Goal: Find contact information: Find contact information

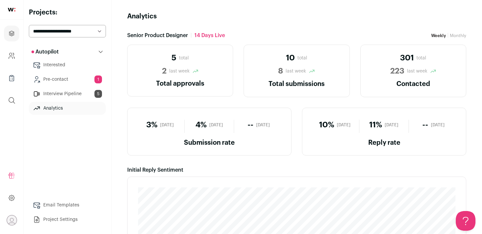
click at [65, 65] on link "Interested" at bounding box center [67, 64] width 77 height 13
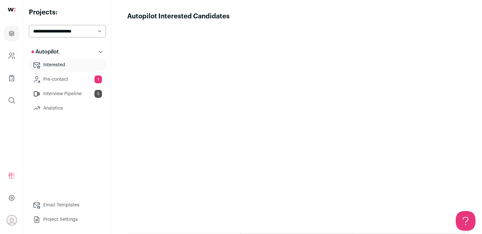
click at [64, 94] on link "Interview Pipeline 5" at bounding box center [67, 93] width 77 height 13
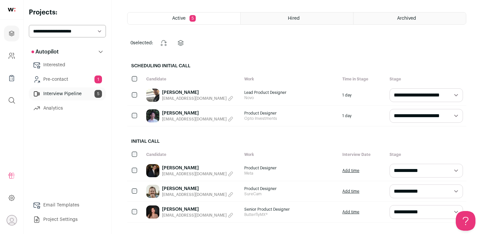
scroll to position [30, 0]
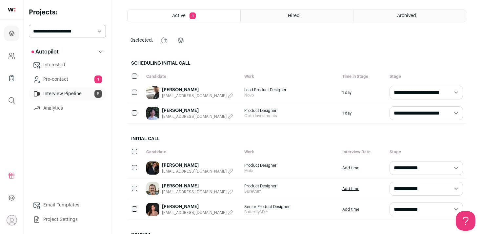
click at [184, 111] on link "[PERSON_NAME]" at bounding box center [197, 110] width 71 height 7
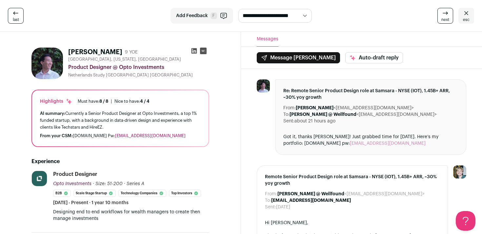
click at [194, 50] on icon at bounding box center [194, 51] width 7 height 7
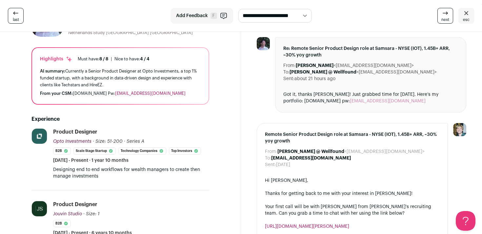
scroll to position [43, 0]
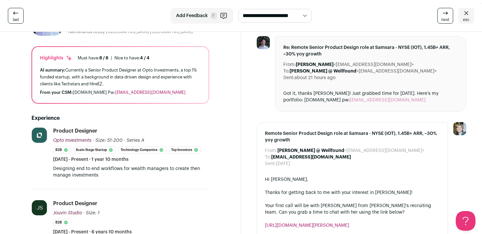
click at [98, 92] on div "From your CSM: [DOMAIN_NAME] Pw: [EMAIL_ADDRESS][DOMAIN_NAME]" at bounding box center [120, 92] width 161 height 5
drag, startPoint x: 125, startPoint y: 93, endPoint x: 74, endPoint y: 93, distance: 50.5
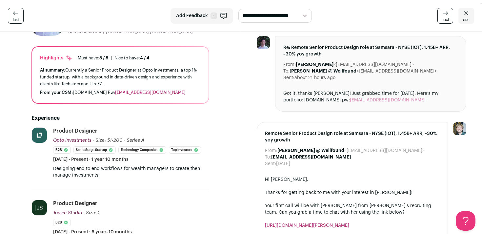
click at [74, 93] on div "From your CSM: [DOMAIN_NAME] Pw: [EMAIL_ADDRESS][DOMAIN_NAME]" at bounding box center [120, 92] width 161 height 5
drag, startPoint x: 190, startPoint y: 92, endPoint x: 135, endPoint y: 93, distance: 55.4
click at [135, 93] on div "From your CSM: [DOMAIN_NAME] Pw: [EMAIL_ADDRESS][DOMAIN_NAME]" at bounding box center [120, 92] width 161 height 5
copy link "[EMAIL_ADDRESS][DOMAIN_NAME]"
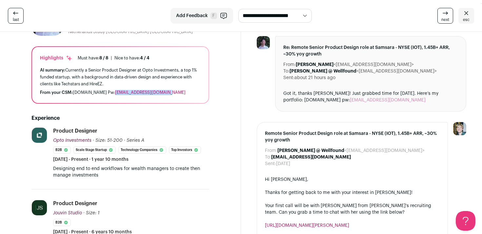
scroll to position [0, 0]
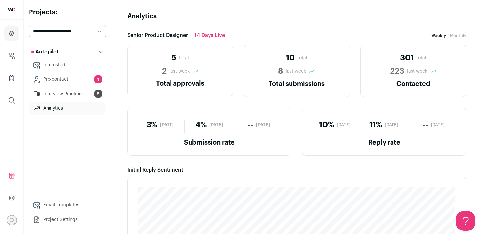
click at [53, 65] on link "Interested" at bounding box center [67, 64] width 77 height 13
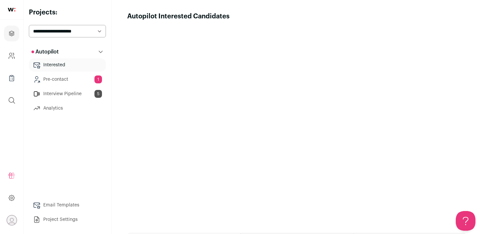
click at [62, 93] on link "Interview Pipeline 5" at bounding box center [67, 93] width 77 height 13
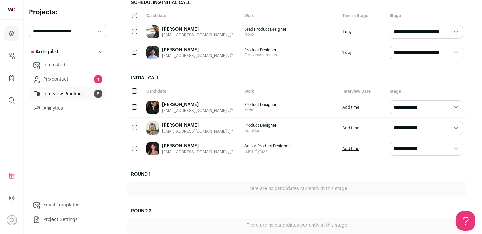
scroll to position [92, 0]
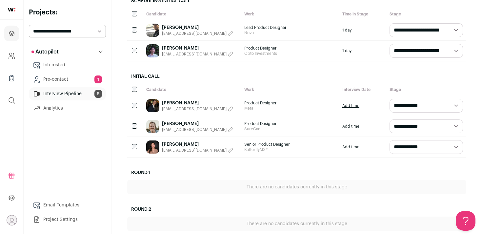
click at [185, 144] on link "[PERSON_NAME]" at bounding box center [197, 144] width 71 height 7
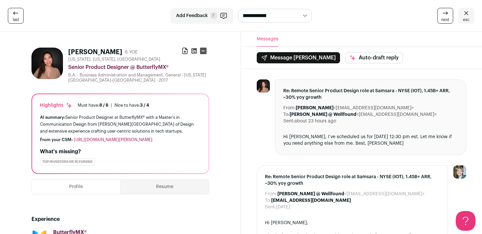
drag, startPoint x: 125, startPoint y: 155, endPoint x: 74, endPoint y: 141, distance: 52.7
click at [74, 141] on div "From your CSM: https://www.figma.com/proto/f25X5Fn6gs7zDFB0UBcPtB/Anh-Mai-s-wor…" at bounding box center [120, 139] width 161 height 5
copy link "https://www.figma.com/proto/f25X5Fn6gs7zDFB0UBcPtB/Anh-Mai-s-work?page-id=0%3A1…"
click at [17, 17] on span "last" at bounding box center [16, 19] width 6 height 5
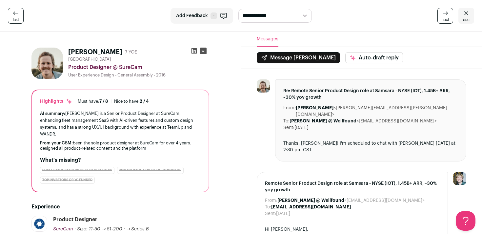
click at [464, 12] on icon at bounding box center [466, 13] width 8 height 8
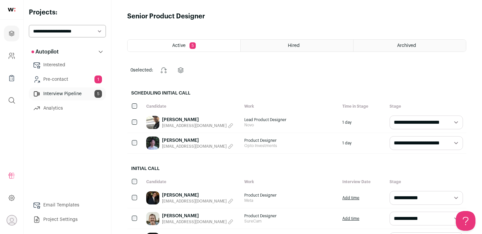
click at [178, 122] on link "[PERSON_NAME]" at bounding box center [197, 119] width 71 height 7
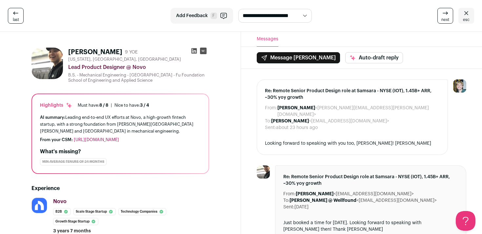
click at [193, 52] on icon at bounding box center [194, 51] width 6 height 6
drag, startPoint x: 141, startPoint y: 140, endPoint x: 74, endPoint y: 141, distance: 67.2
click at [74, 141] on div "From your CSM: https://www.johnchang.design/" at bounding box center [120, 139] width 161 height 5
copy link "https://www.johnchang.design/"
click at [471, 15] on link "esc" at bounding box center [466, 16] width 16 height 16
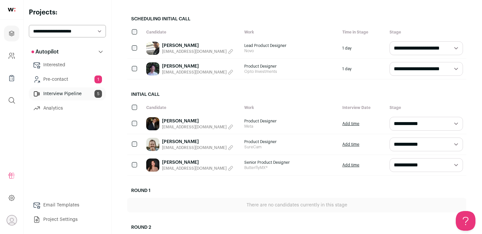
scroll to position [84, 0]
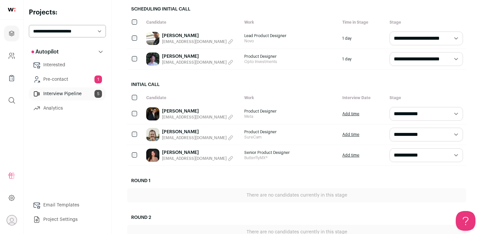
click at [180, 131] on link "[PERSON_NAME]" at bounding box center [197, 131] width 71 height 7
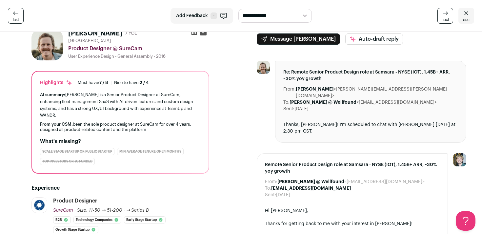
scroll to position [23, 0]
